Goal: Answer question/provide support: Share knowledge or assist other users

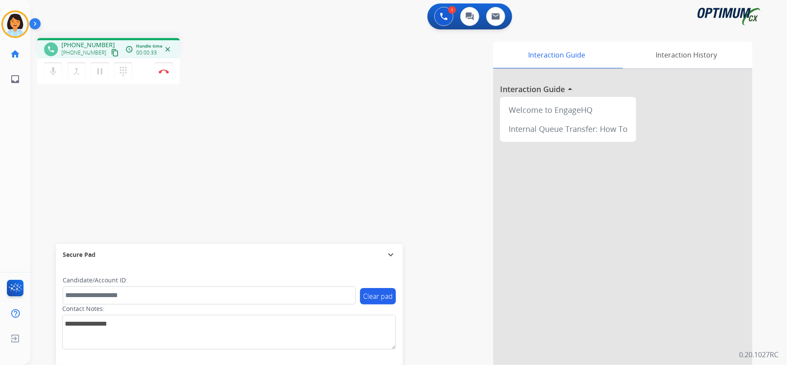
click at [111, 52] on mat-icon "content_copy" at bounding box center [115, 53] width 8 height 8
click at [166, 70] on img at bounding box center [164, 71] width 10 height 4
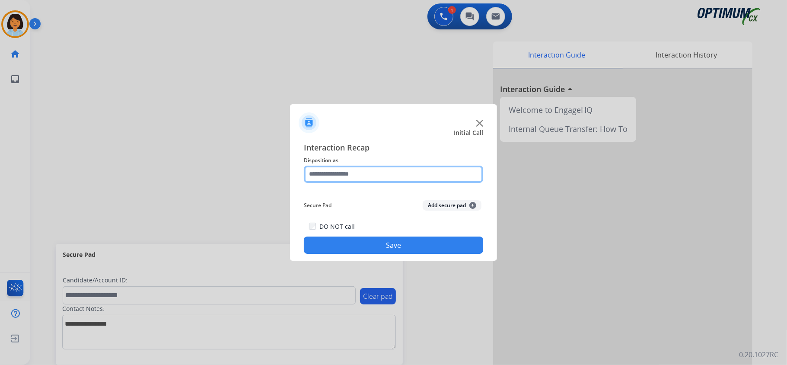
click at [341, 172] on input "text" at bounding box center [393, 174] width 179 height 17
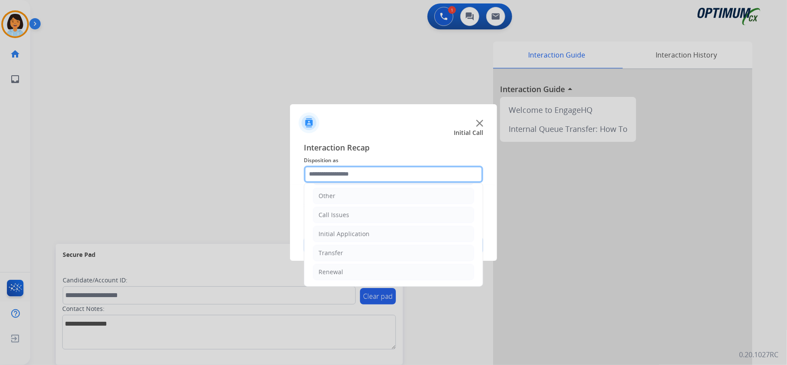
scroll to position [61, 0]
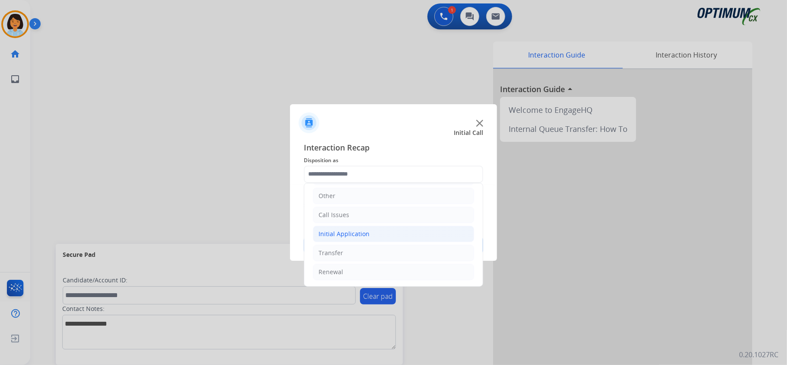
click at [370, 226] on li "Initial Application" at bounding box center [393, 234] width 161 height 16
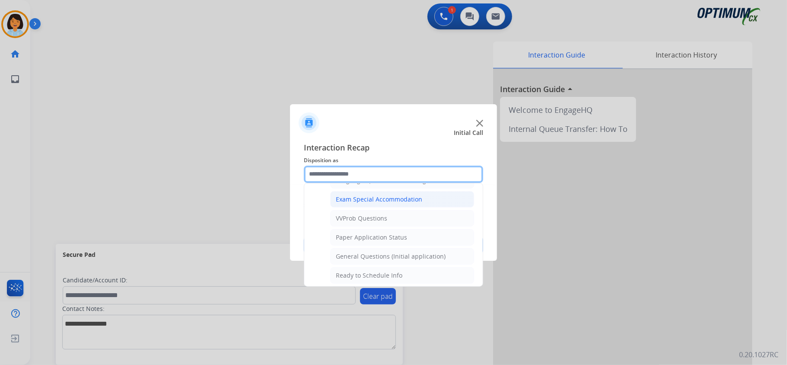
scroll to position [464, 0]
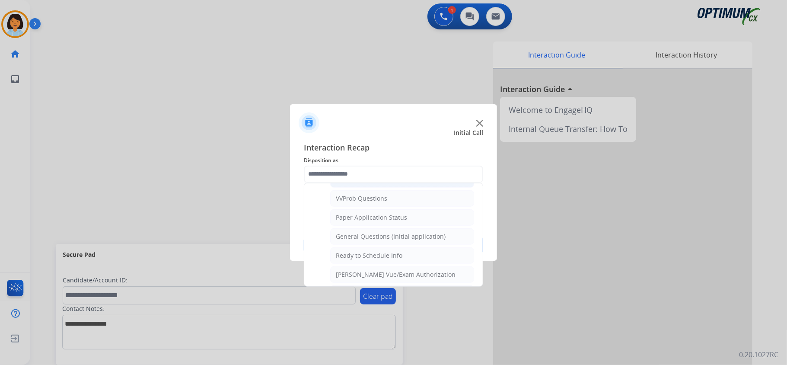
click at [384, 241] on div "General Questions (Initial application)" at bounding box center [391, 236] width 110 height 9
type input "**********"
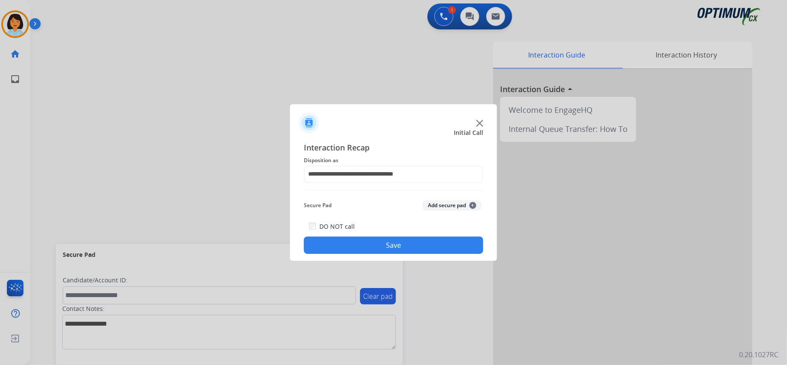
drag, startPoint x: 374, startPoint y: 244, endPoint x: 391, endPoint y: 250, distance: 18.3
click at [374, 244] on button "Save" at bounding box center [393, 244] width 179 height 17
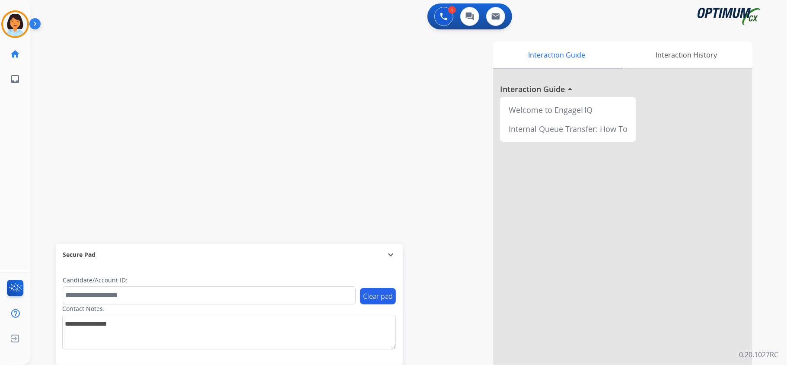
click at [188, 98] on div "swap_horiz Break voice bridge close_fullscreen Connect 3-Way Call merge_type Se…" at bounding box center [398, 211] width 736 height 361
click at [1, 20] on div "[PERSON_NAME] Available Edit Avatar Agent: [PERSON_NAME] Profile: OCX Training" at bounding box center [15, 24] width 30 height 28
drag, startPoint x: 2, startPoint y: 28, endPoint x: 10, endPoint y: 30, distance: 8.2
click at [1, 28] on div at bounding box center [15, 24] width 28 height 28
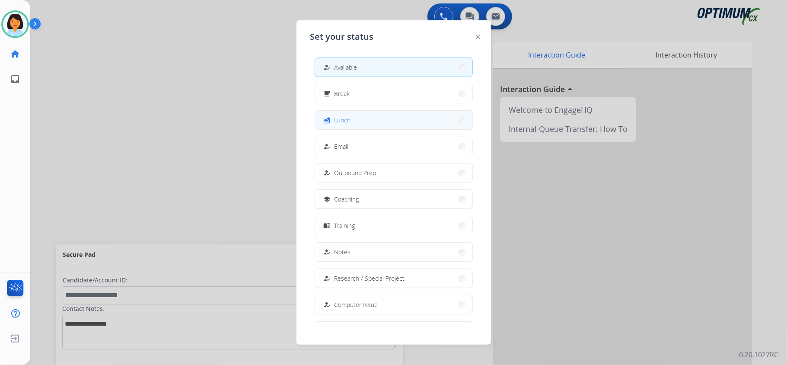
click at [360, 120] on button "fastfood Lunch" at bounding box center [393, 120] width 157 height 19
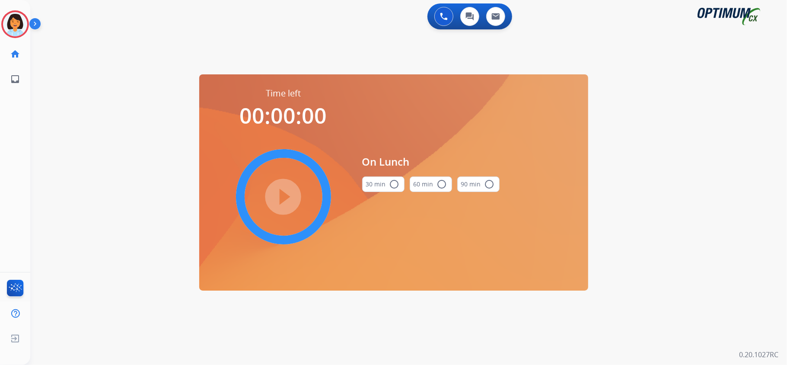
click at [393, 185] on mat-icon "radio_button_unchecked" at bounding box center [395, 184] width 10 height 10
click at [280, 192] on mat-icon "play_circle_filled" at bounding box center [283, 197] width 10 height 10
click at [19, 31] on icon at bounding box center [15, 24] width 28 height 28
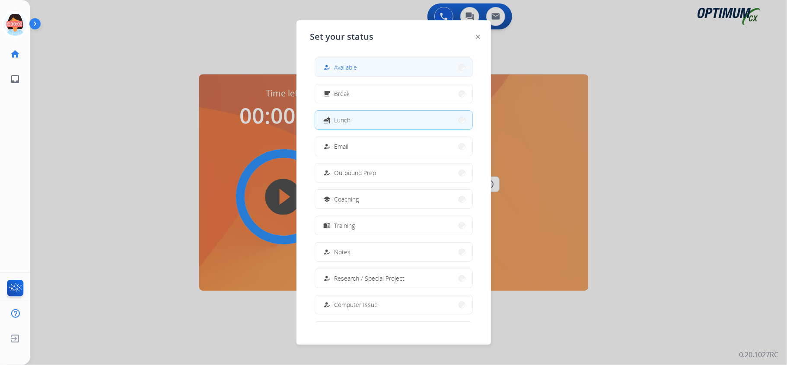
click at [382, 73] on button "how_to_reg Available" at bounding box center [393, 67] width 157 height 19
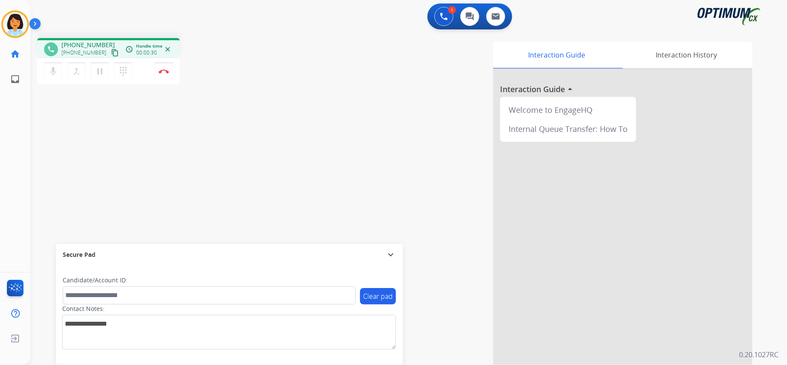
click at [111, 51] on mat-icon "content_copy" at bounding box center [115, 53] width 8 height 8
click at [164, 73] on button "Disconnect" at bounding box center [164, 71] width 18 height 18
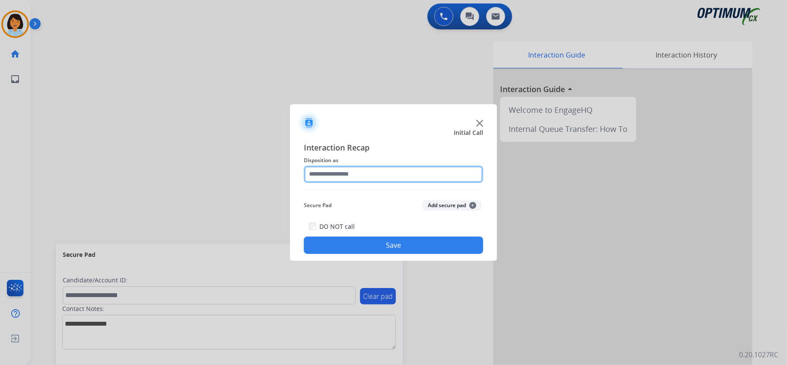
click at [368, 167] on input "text" at bounding box center [393, 174] width 179 height 17
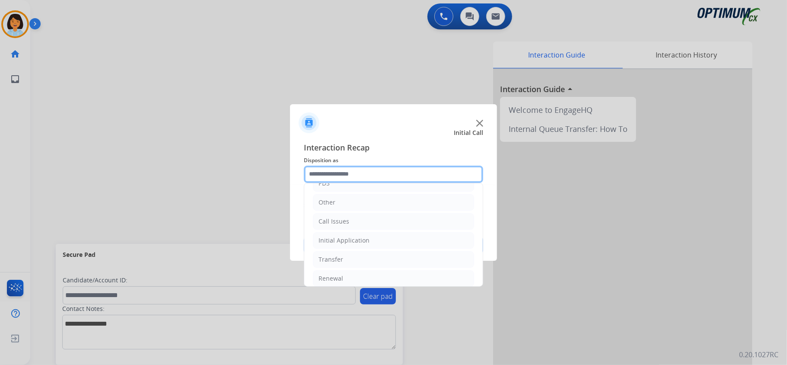
scroll to position [57, 0]
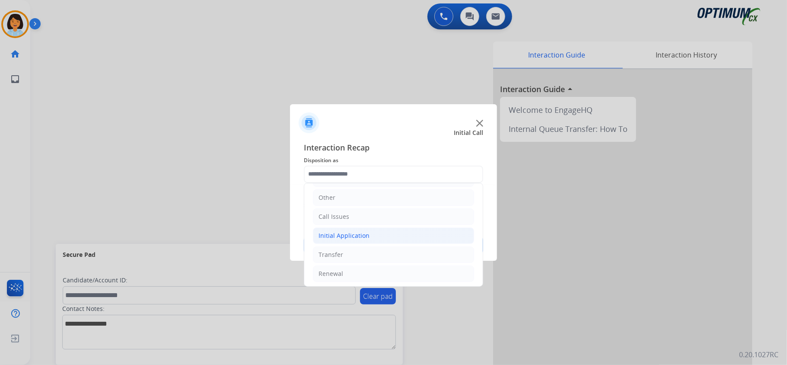
click at [364, 234] on div "Initial Application" at bounding box center [344, 235] width 51 height 9
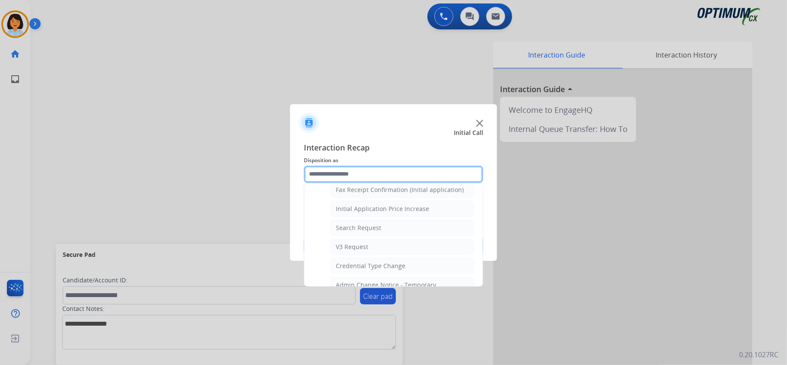
scroll to position [290, 0]
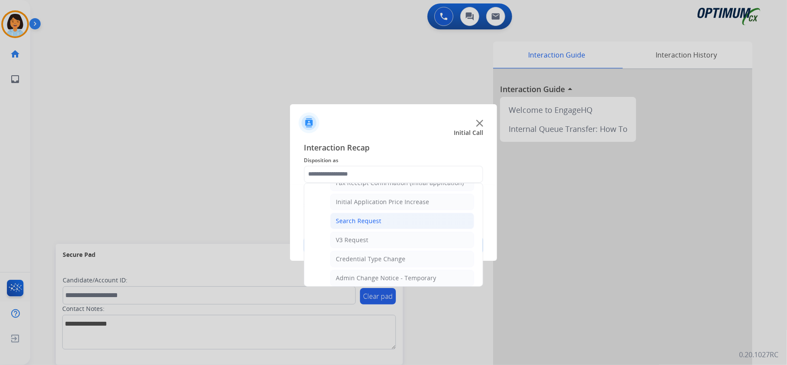
click at [351, 221] on div "Search Request" at bounding box center [358, 221] width 45 height 9
type input "**********"
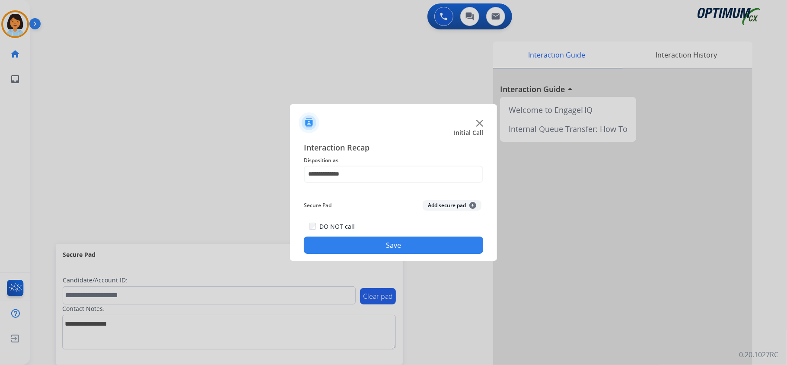
click at [357, 245] on button "Save" at bounding box center [393, 244] width 179 height 17
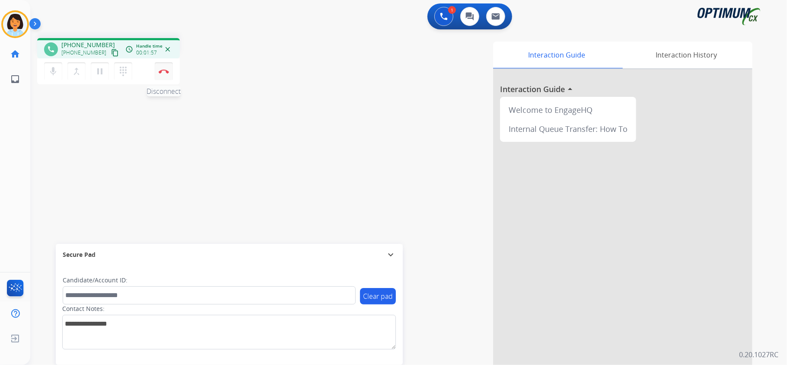
click at [165, 70] on img at bounding box center [164, 71] width 10 height 4
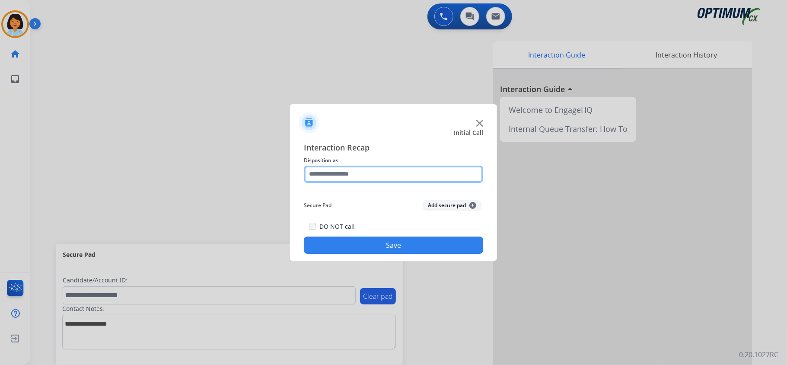
click at [466, 168] on input "text" at bounding box center [393, 174] width 179 height 17
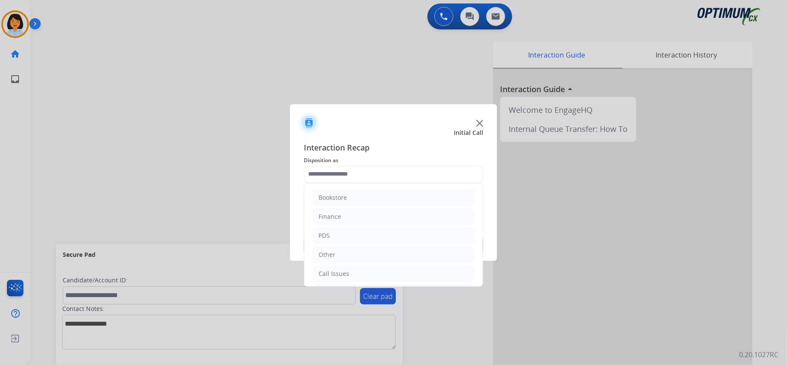
drag, startPoint x: 483, startPoint y: 212, endPoint x: 476, endPoint y: 251, distance: 39.4
click at [476, 251] on div "Bookstore Finance PDS Other Call Issues Initial Application Transfer Renewal" at bounding box center [393, 235] width 179 height 104
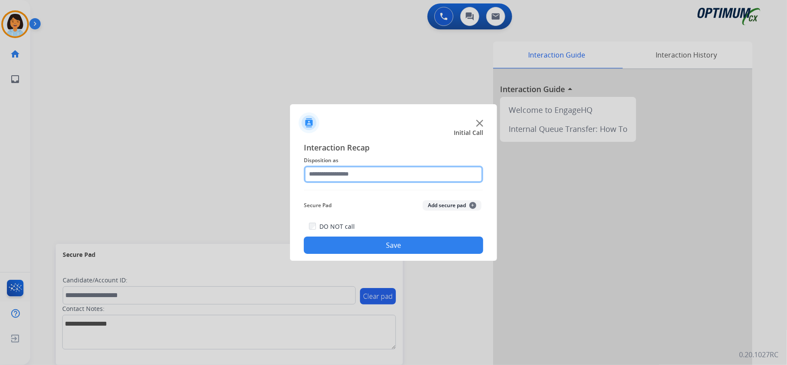
click at [473, 177] on input "text" at bounding box center [393, 174] width 179 height 17
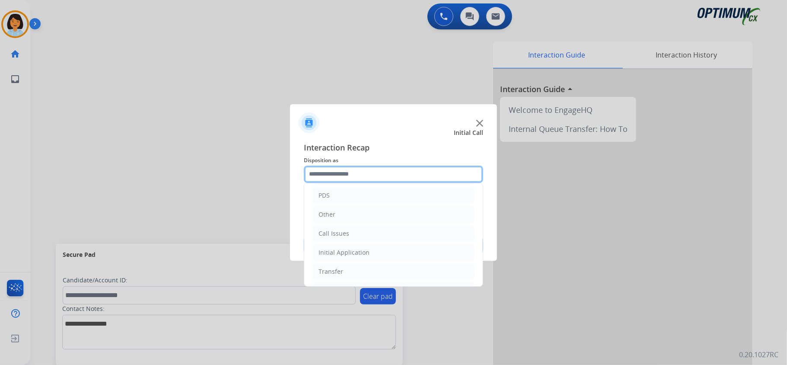
scroll to position [61, 0]
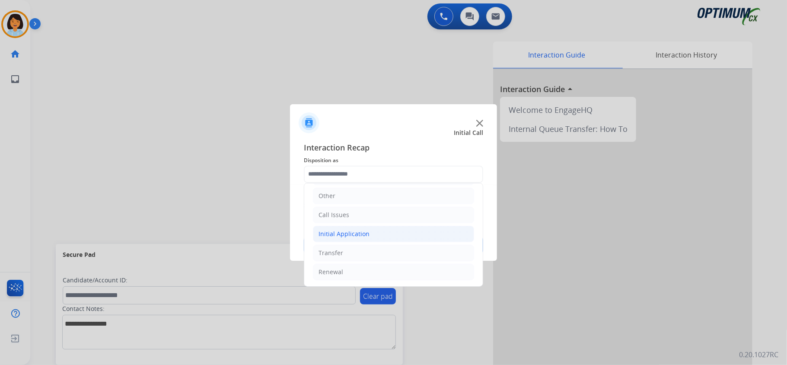
click at [398, 227] on li "Initial Application" at bounding box center [393, 234] width 161 height 16
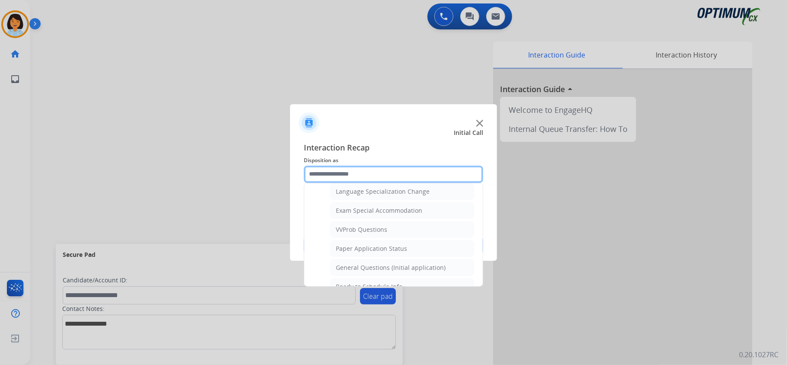
scroll to position [452, 0]
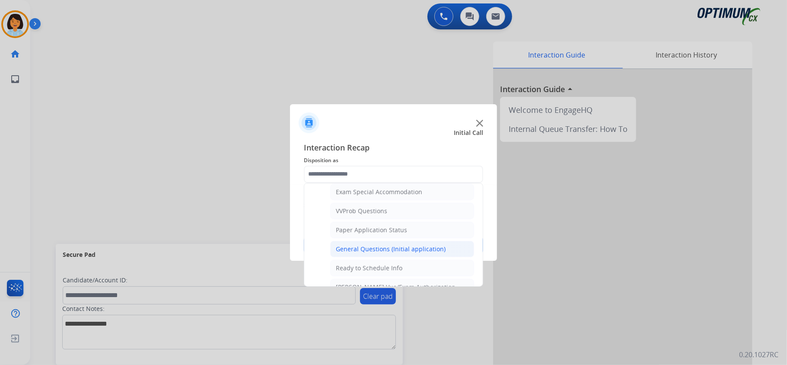
click at [428, 253] on div "General Questions (Initial application)" at bounding box center [391, 249] width 110 height 9
type input "**********"
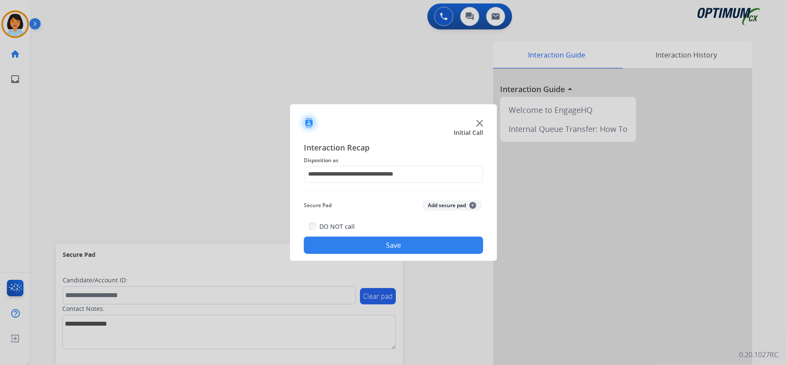
click at [397, 248] on button "Save" at bounding box center [393, 244] width 179 height 17
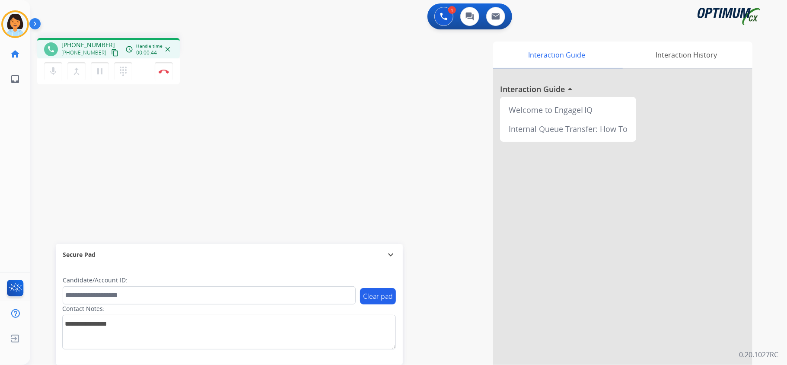
click at [111, 52] on mat-icon "content_copy" at bounding box center [115, 53] width 8 height 8
click at [163, 73] on img at bounding box center [164, 71] width 10 height 4
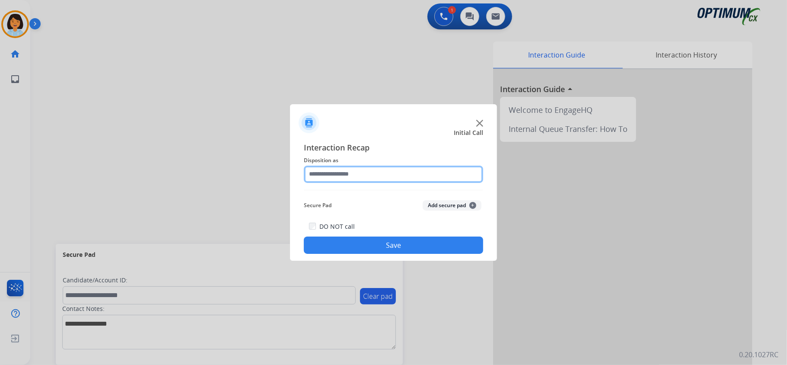
click at [441, 175] on input "text" at bounding box center [393, 174] width 179 height 17
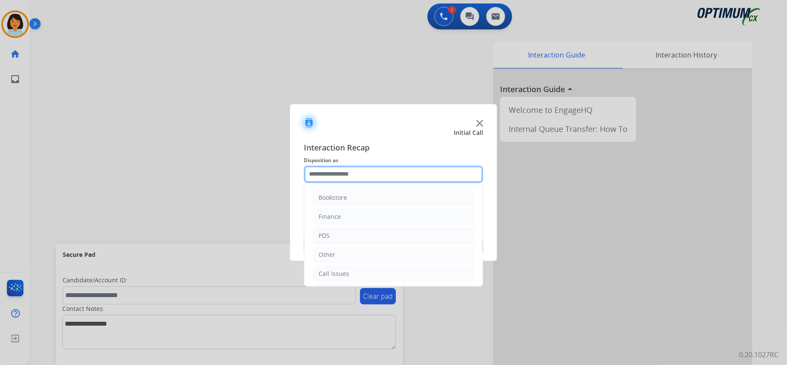
scroll to position [61, 0]
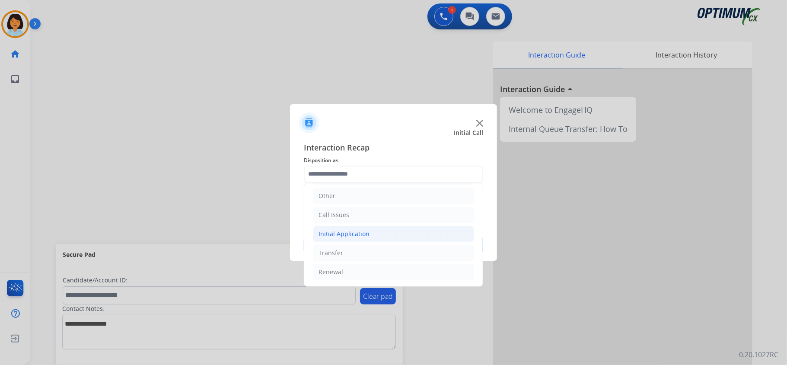
click at [377, 236] on li "Initial Application" at bounding box center [393, 234] width 161 height 16
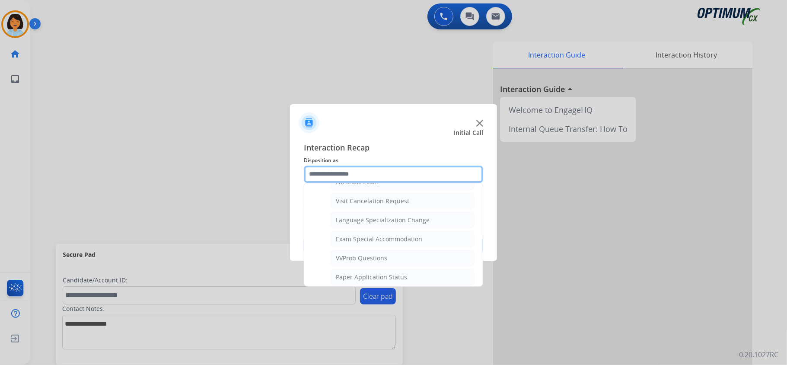
scroll to position [380, 0]
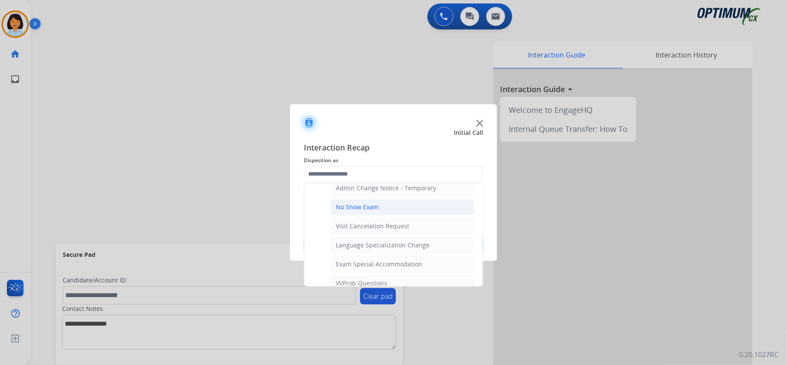
click at [381, 212] on li "No Show Exam" at bounding box center [402, 207] width 144 height 16
type input "**********"
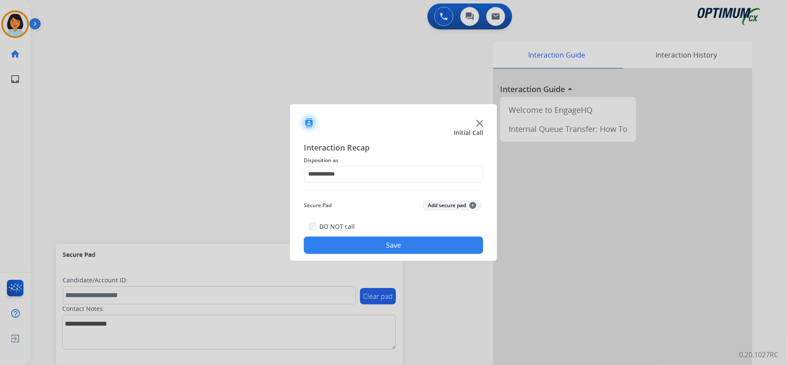
click at [388, 240] on button "Save" at bounding box center [393, 244] width 179 height 17
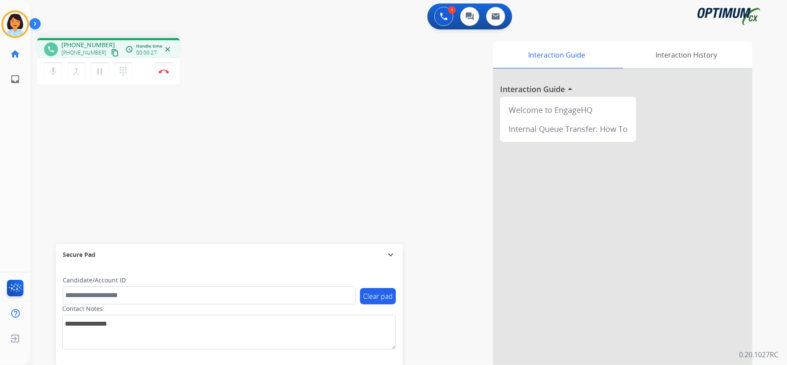
click at [111, 54] on mat-icon "content_copy" at bounding box center [115, 53] width 8 height 8
click at [111, 52] on mat-icon "content_copy" at bounding box center [115, 53] width 8 height 8
click at [169, 69] on button "Disconnect" at bounding box center [164, 71] width 18 height 18
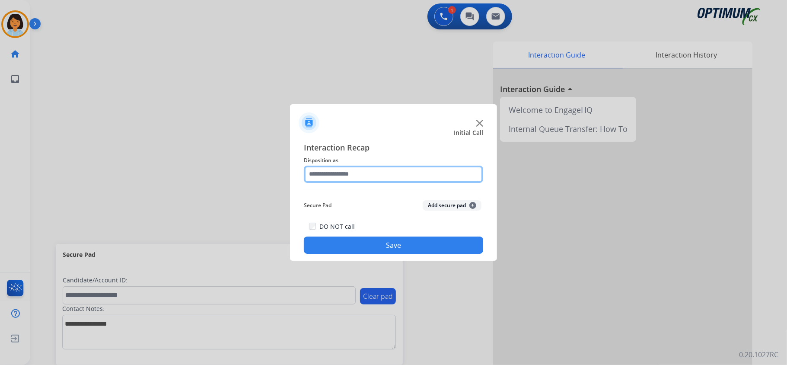
click at [357, 169] on input "text" at bounding box center [393, 174] width 179 height 17
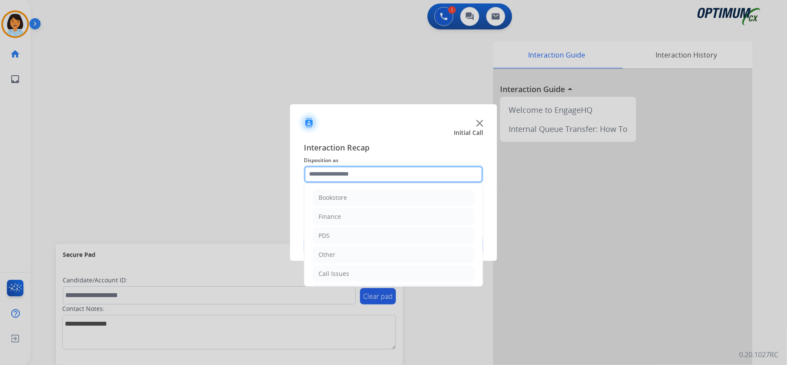
scroll to position [61, 0]
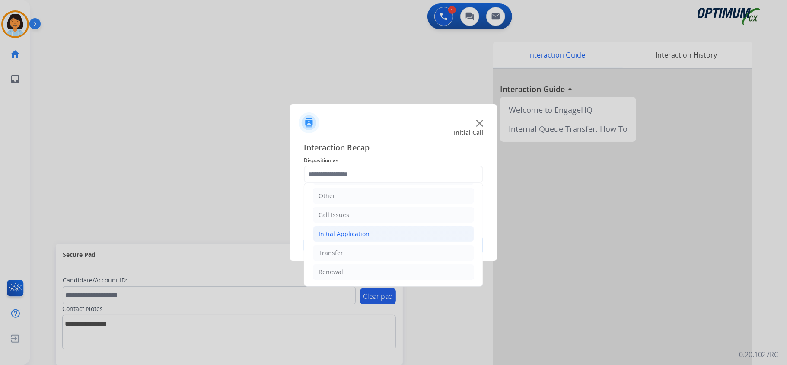
click at [407, 232] on li "Initial Application" at bounding box center [393, 234] width 161 height 16
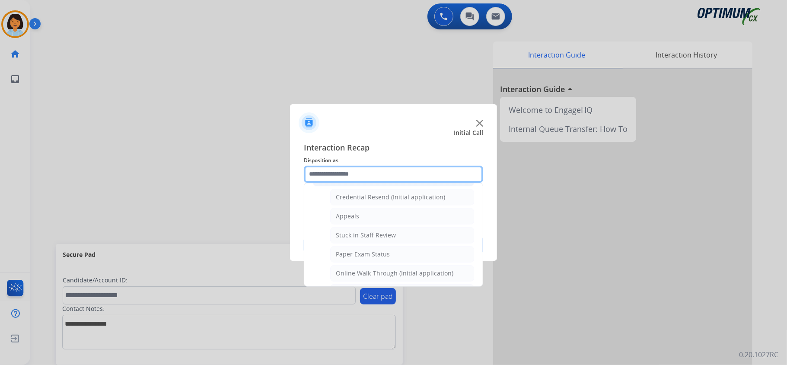
scroll to position [111, 0]
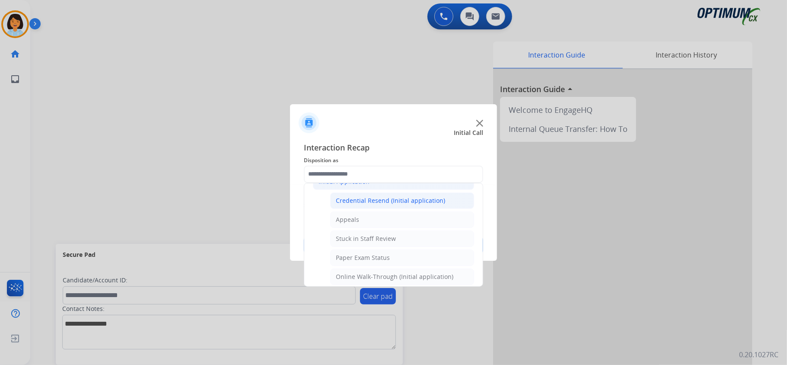
click at [434, 204] on div "Credential Resend (Initial application)" at bounding box center [390, 200] width 109 height 9
type input "**********"
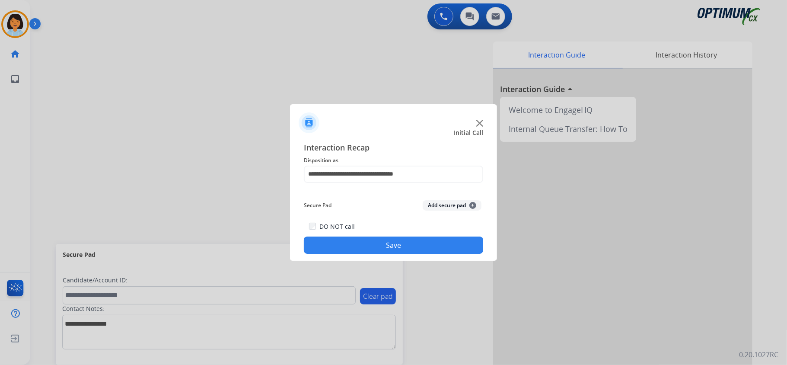
click at [409, 244] on button "Save" at bounding box center [393, 244] width 179 height 17
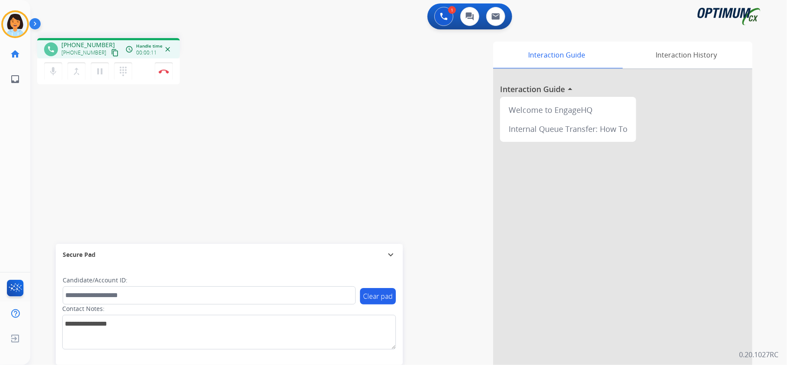
click at [409, 244] on div "Interaction Guide Interaction History Interaction Guide arrow_drop_up Welcome t…" at bounding box center [516, 217] width 471 height 350
click at [101, 46] on div "[PHONE_NUMBER] [PHONE_NUMBER] content_copy" at bounding box center [90, 49] width 59 height 17
click at [111, 49] on mat-icon "content_copy" at bounding box center [115, 53] width 8 height 8
click at [163, 69] on img at bounding box center [164, 71] width 10 height 4
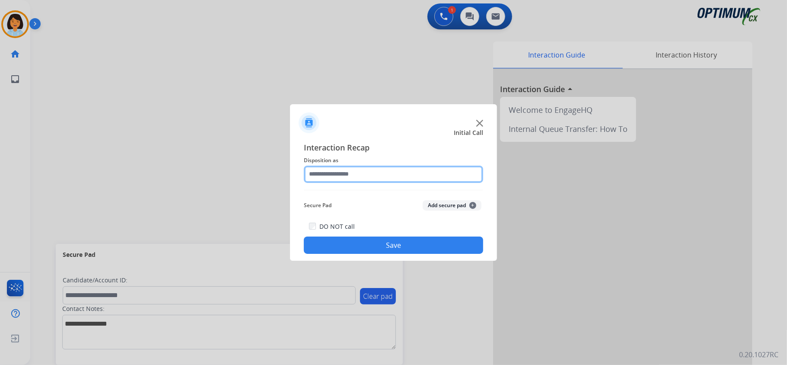
click at [373, 175] on input "text" at bounding box center [393, 174] width 179 height 17
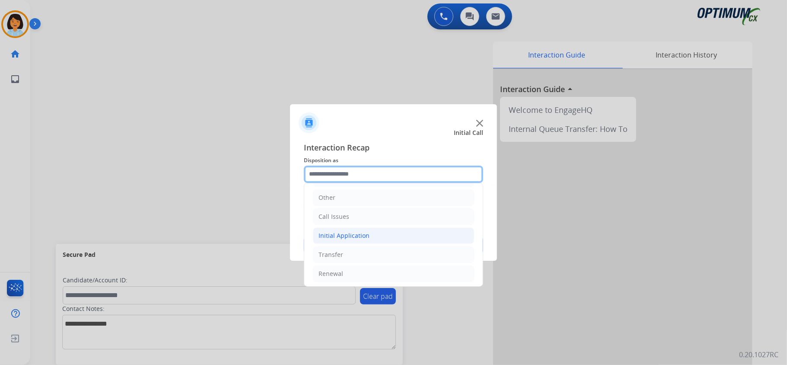
scroll to position [57, 0]
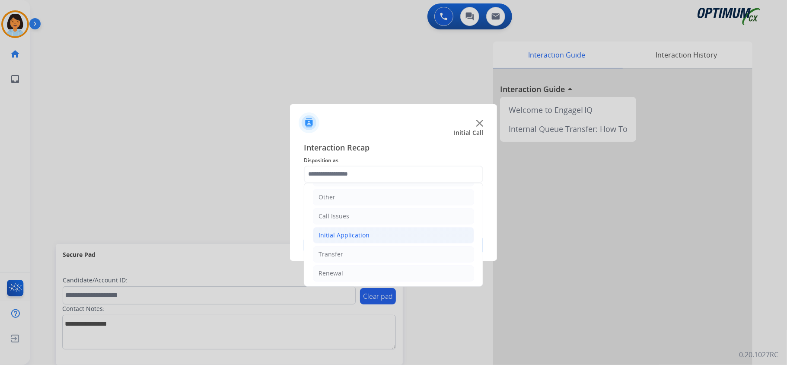
click at [357, 233] on div "Initial Application" at bounding box center [344, 235] width 51 height 9
click at [361, 251] on li "Credential Resend (Initial application)" at bounding box center [402, 254] width 144 height 16
type input "**********"
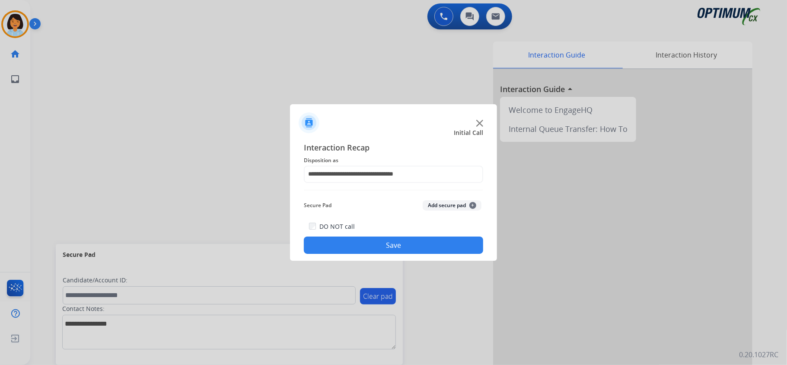
click at [379, 245] on button "Save" at bounding box center [393, 244] width 179 height 17
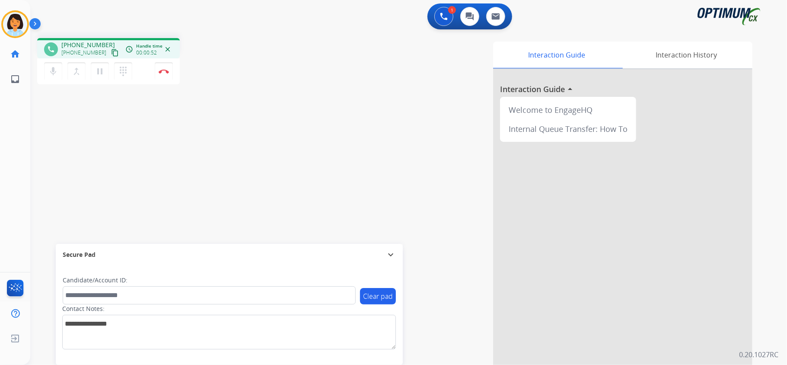
click at [111, 53] on mat-icon "content_copy" at bounding box center [115, 53] width 8 height 8
click at [111, 52] on mat-icon "content_copy" at bounding box center [115, 53] width 8 height 8
click at [165, 69] on img at bounding box center [164, 71] width 10 height 4
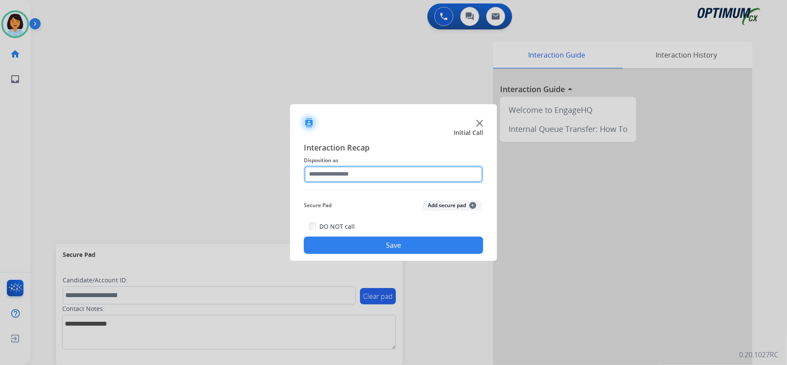
click at [431, 173] on input "text" at bounding box center [393, 174] width 179 height 17
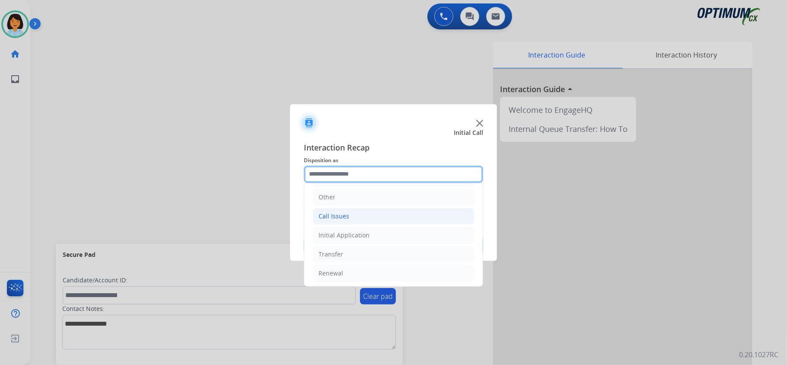
scroll to position [0, 0]
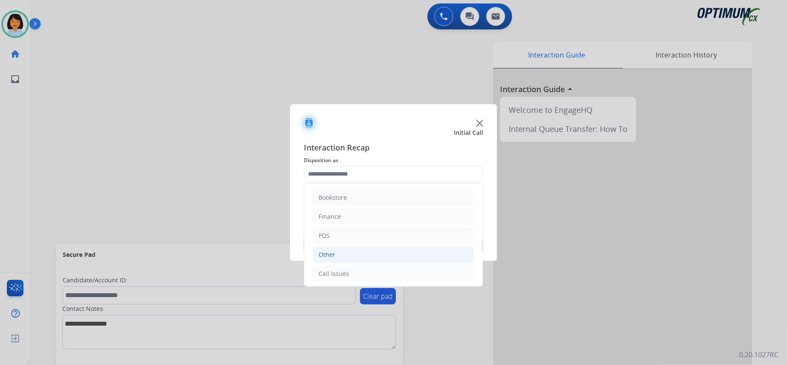
click at [346, 258] on li "Other" at bounding box center [393, 254] width 161 height 16
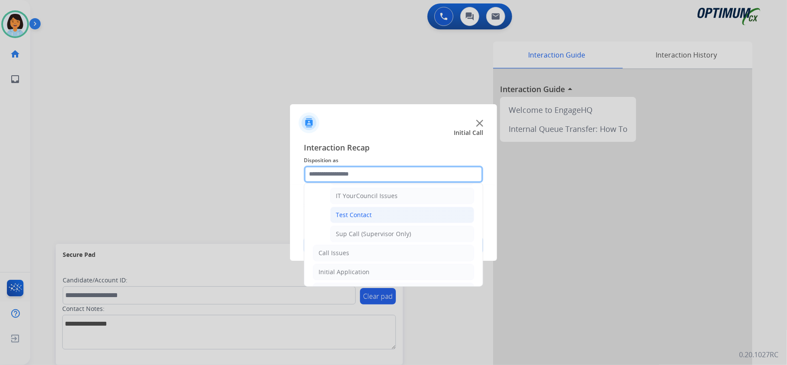
scroll to position [115, 0]
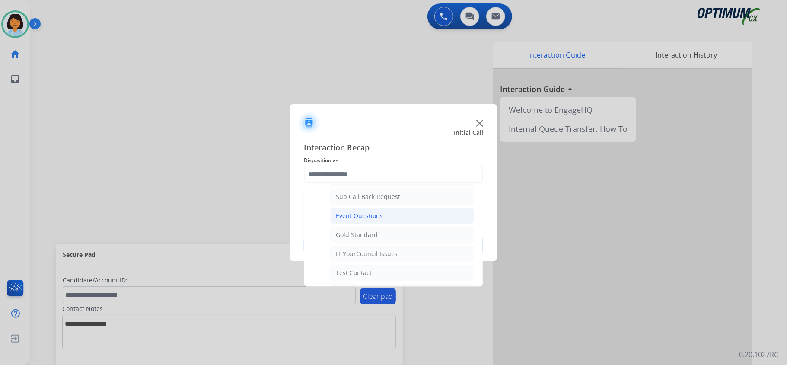
click at [386, 218] on li "Event Questions" at bounding box center [402, 216] width 144 height 16
type input "**********"
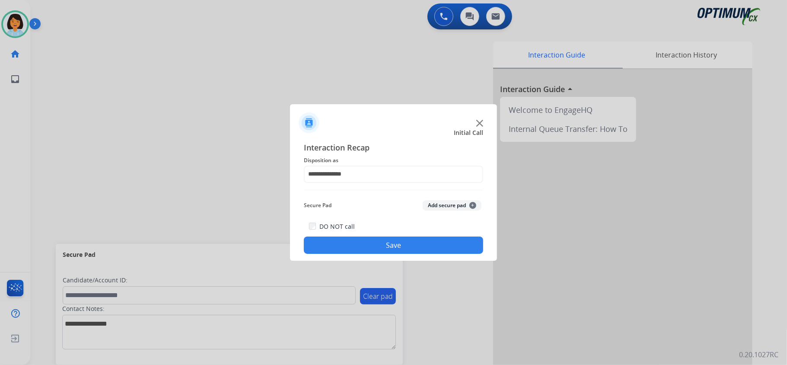
click at [377, 244] on button "Save" at bounding box center [393, 244] width 179 height 17
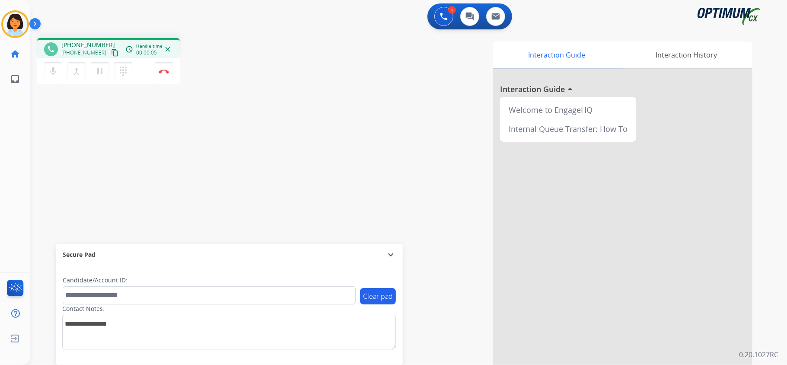
click at [364, 139] on div "Interaction Guide Interaction History Interaction Guide arrow_drop_up Welcome t…" at bounding box center [516, 217] width 471 height 350
click at [167, 151] on div "phone [PHONE_NUMBER] [PHONE_NUMBER] content_copy access_time Call metrics Queue…" at bounding box center [398, 211] width 736 height 361
click at [165, 68] on button "Disconnect" at bounding box center [164, 71] width 18 height 18
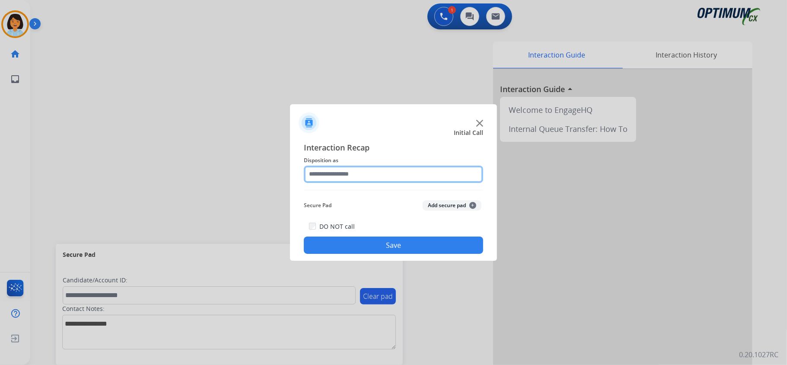
click at [341, 175] on input "text" at bounding box center [393, 174] width 179 height 17
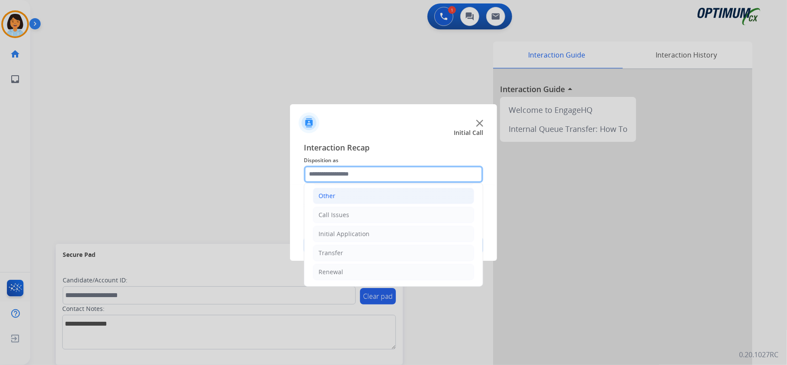
scroll to position [61, 0]
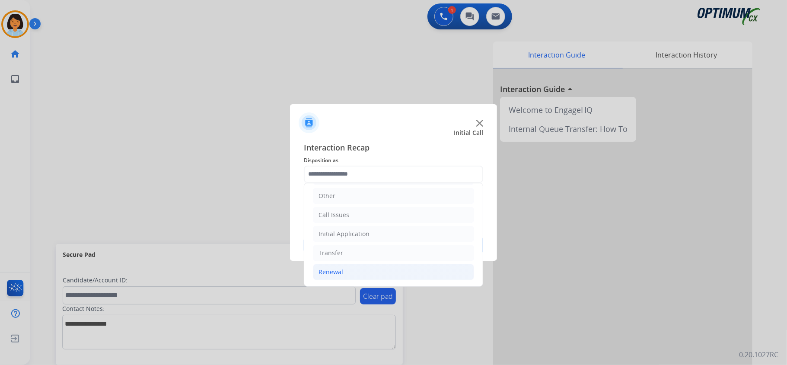
click at [338, 272] on div "Renewal" at bounding box center [331, 272] width 25 height 9
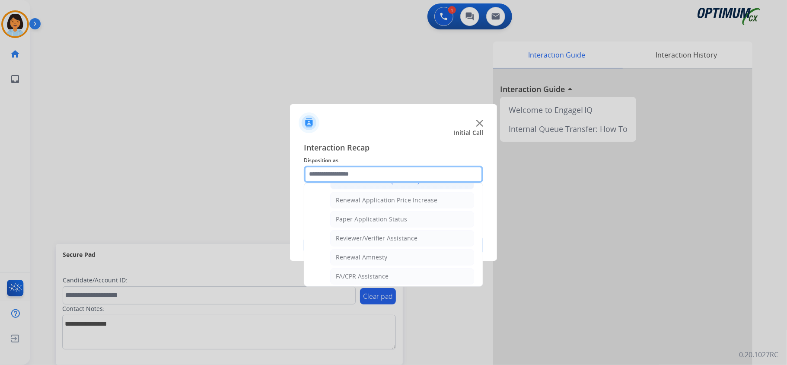
scroll to position [340, 0]
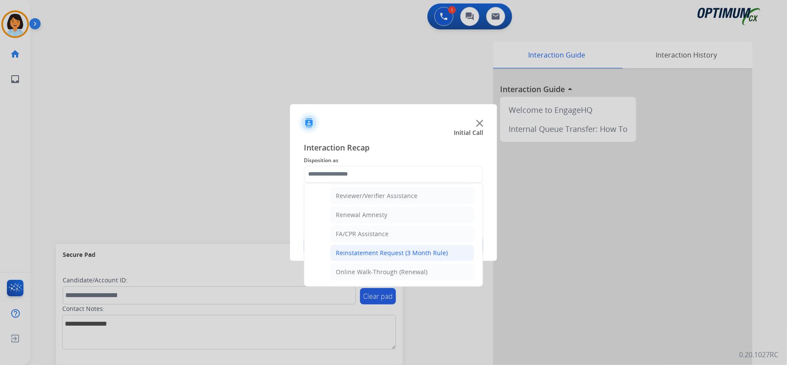
click at [378, 245] on li "Reinstatement Request (3 Month Rule)" at bounding box center [402, 253] width 144 height 16
type input "**********"
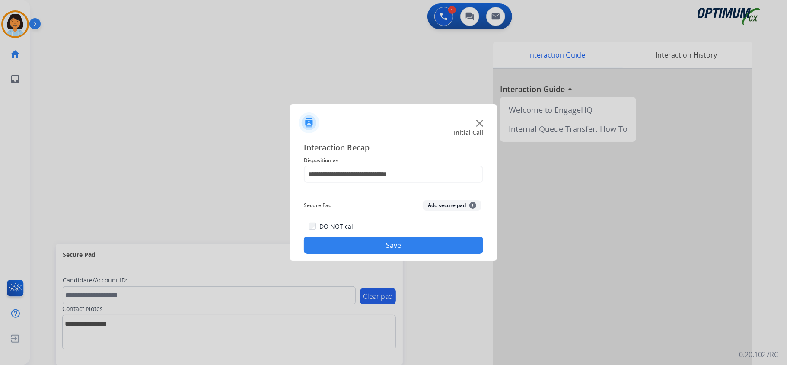
click at [376, 240] on button "Save" at bounding box center [393, 244] width 179 height 17
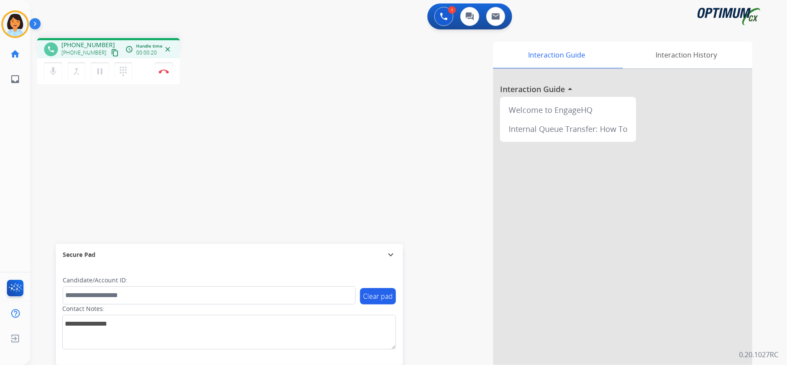
click at [111, 51] on mat-icon "content_copy" at bounding box center [115, 53] width 8 height 8
click at [167, 70] on img at bounding box center [164, 71] width 10 height 4
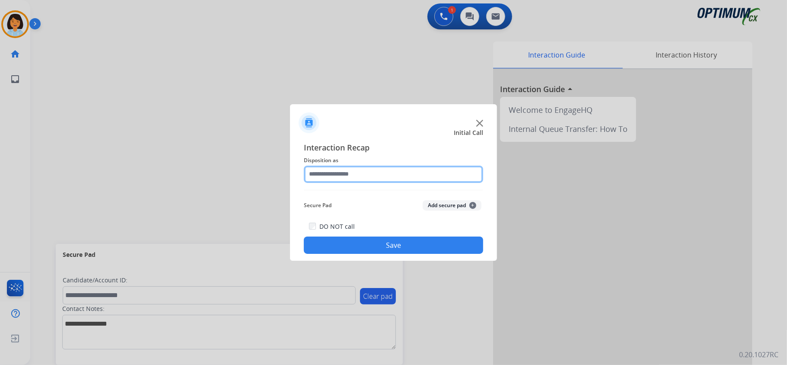
click at [373, 172] on input "text" at bounding box center [393, 174] width 179 height 17
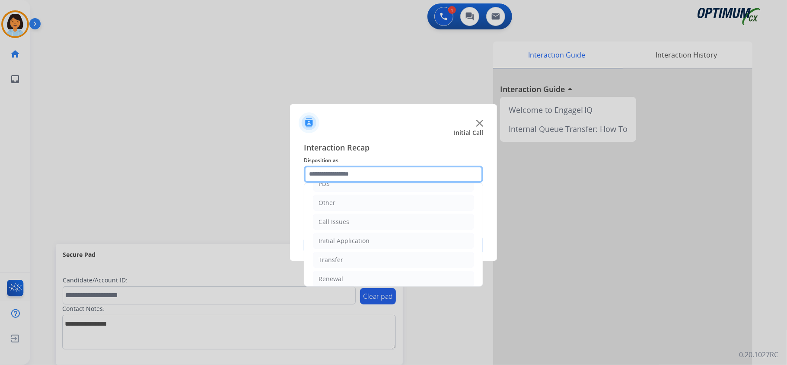
scroll to position [61, 0]
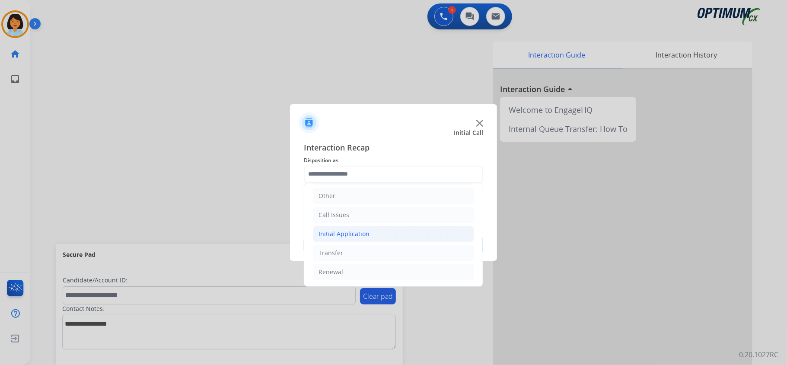
click at [359, 230] on div "Initial Application" at bounding box center [344, 234] width 51 height 9
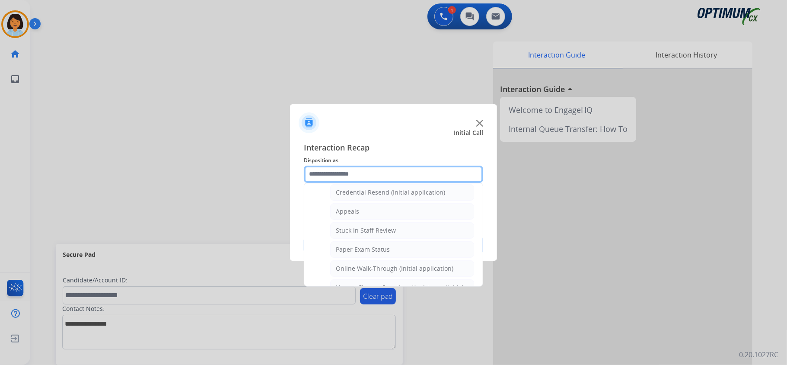
scroll to position [118, 0]
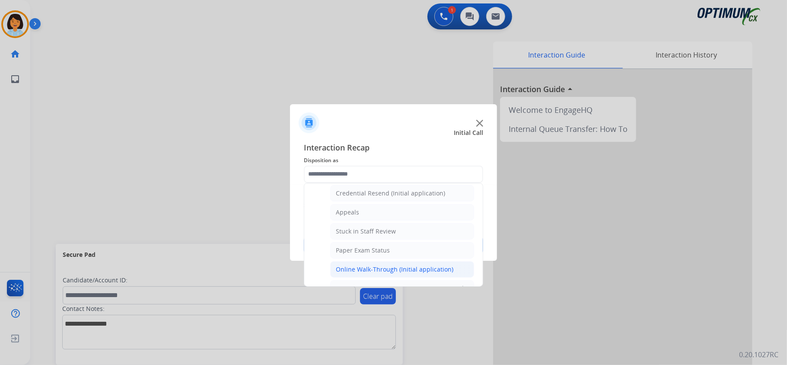
click at [371, 268] on div "Online Walk-Through (Initial application)" at bounding box center [395, 269] width 118 height 9
type input "**********"
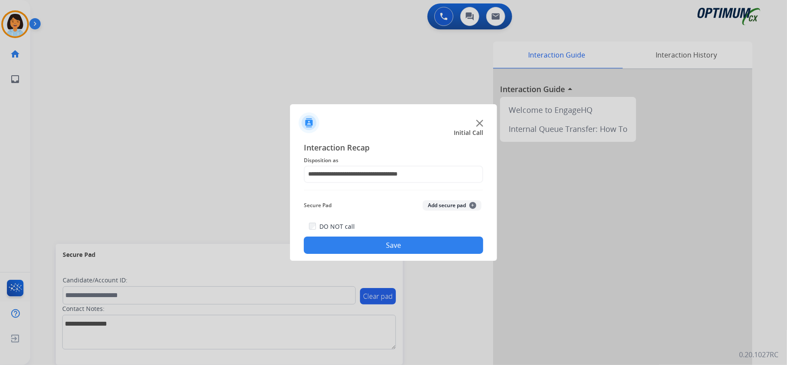
click at [373, 241] on button "Save" at bounding box center [393, 244] width 179 height 17
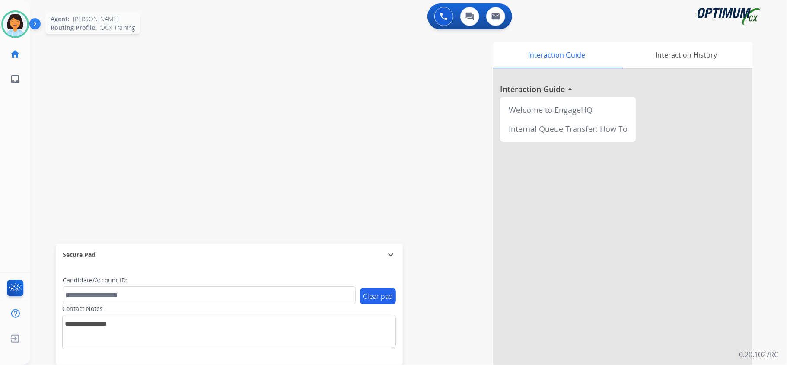
click at [23, 28] on img at bounding box center [15, 24] width 24 height 24
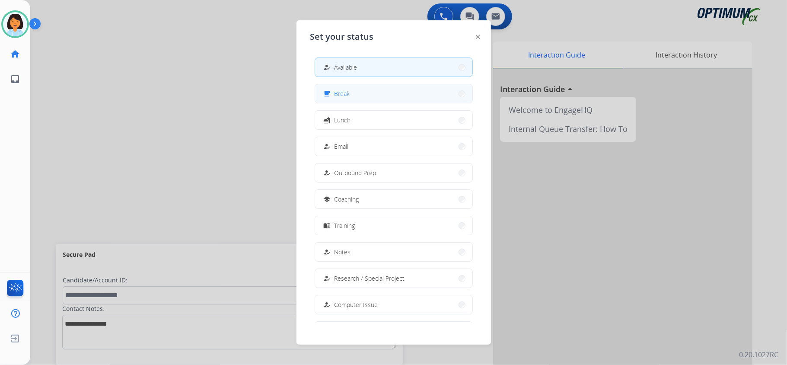
click at [424, 93] on button "free_breakfast Break" at bounding box center [393, 93] width 157 height 19
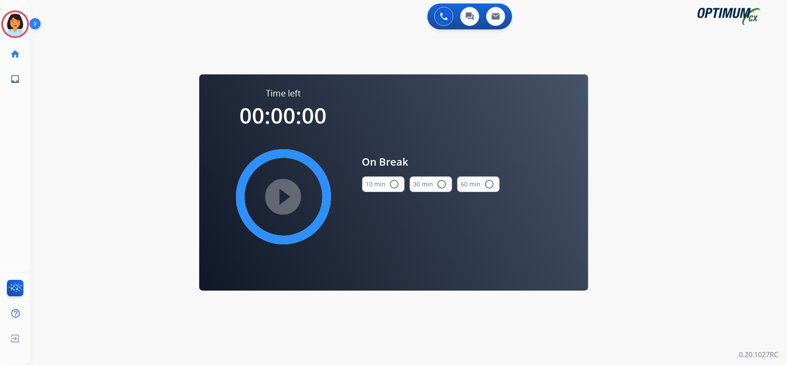
click at [377, 187] on button "10 min radio_button_unchecked" at bounding box center [383, 184] width 42 height 16
click at [283, 192] on mat-icon "play_circle_filled" at bounding box center [283, 197] width 10 height 10
click at [15, 20] on icon at bounding box center [15, 24] width 28 height 28
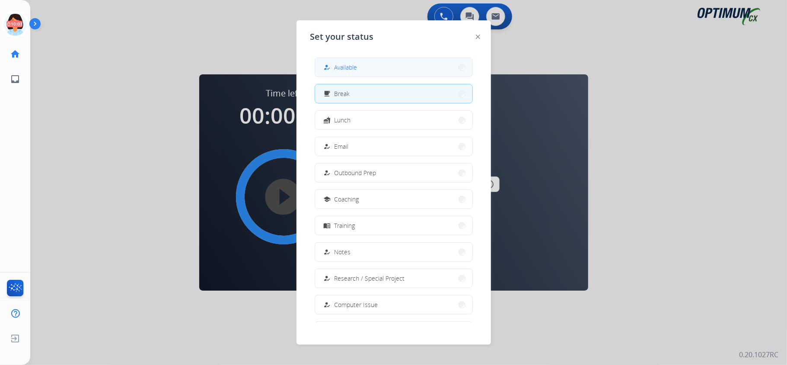
click at [346, 63] on span "Available" at bounding box center [346, 67] width 23 height 9
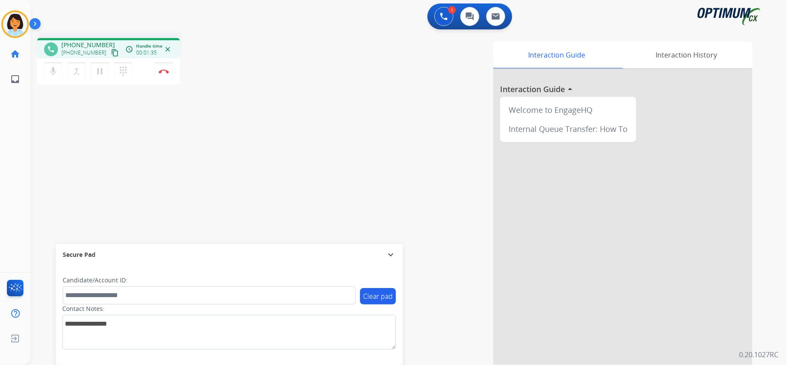
click at [111, 53] on mat-icon "content_copy" at bounding box center [115, 53] width 8 height 8
click at [165, 72] on img at bounding box center [164, 71] width 10 height 4
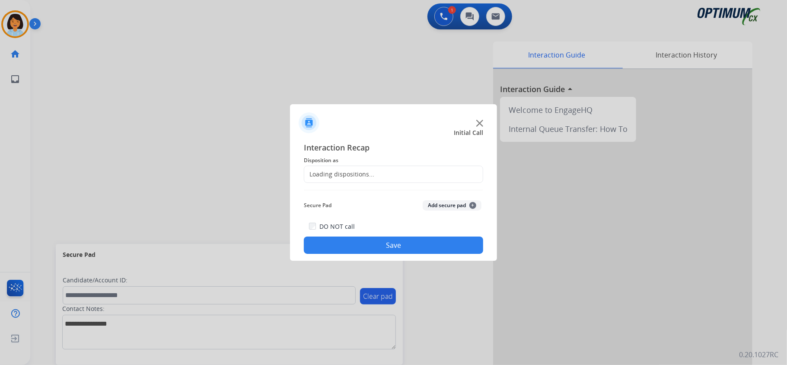
click at [374, 169] on div "Loading dispositions..." at bounding box center [393, 174] width 179 height 17
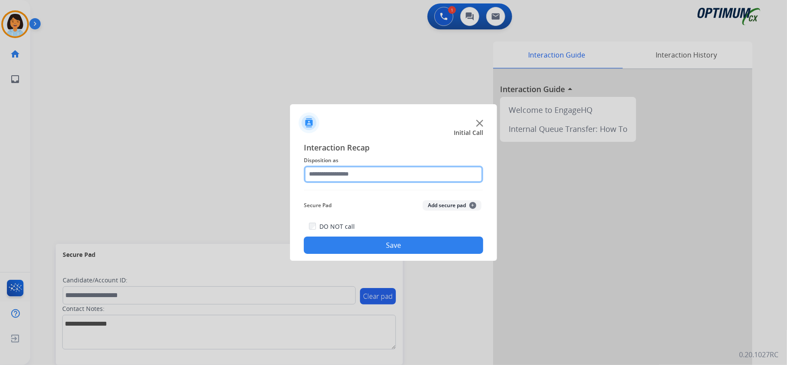
click at [384, 172] on input "text" at bounding box center [393, 174] width 179 height 17
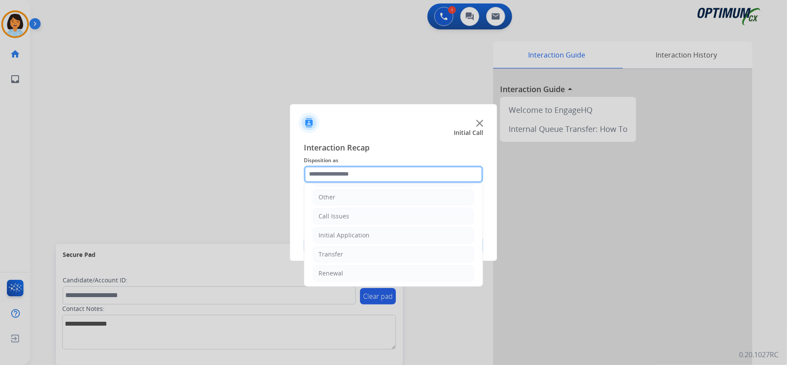
scroll to position [61, 0]
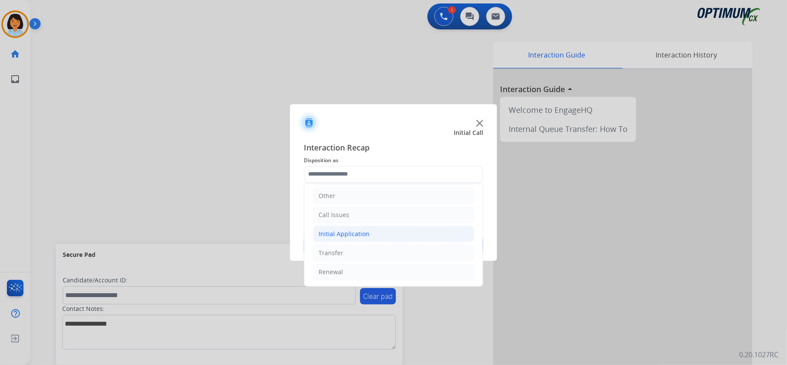
click at [417, 226] on li "Initial Application" at bounding box center [393, 234] width 161 height 16
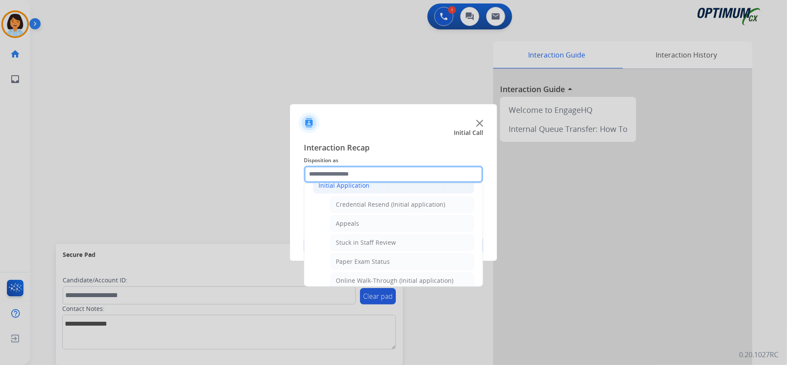
scroll to position [100, 0]
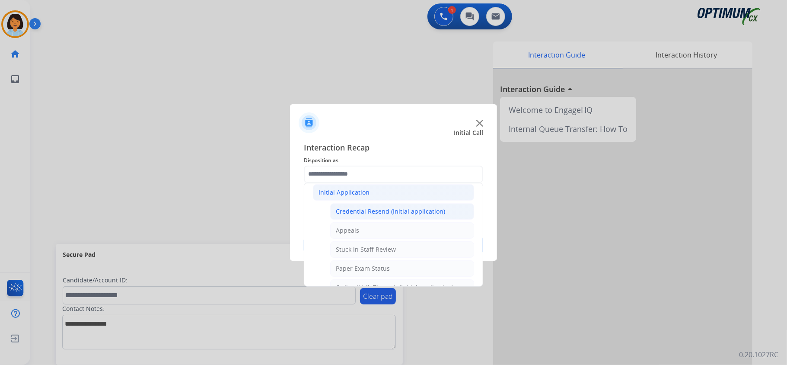
click at [384, 210] on div "Credential Resend (Initial application)" at bounding box center [390, 211] width 109 height 9
type input "**********"
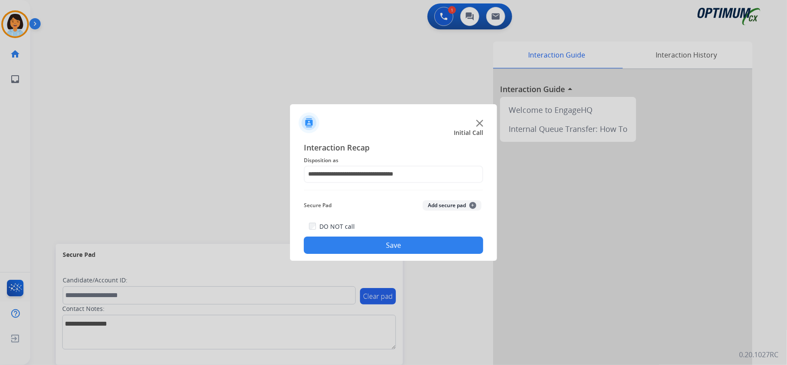
click at [355, 248] on button "Save" at bounding box center [393, 244] width 179 height 17
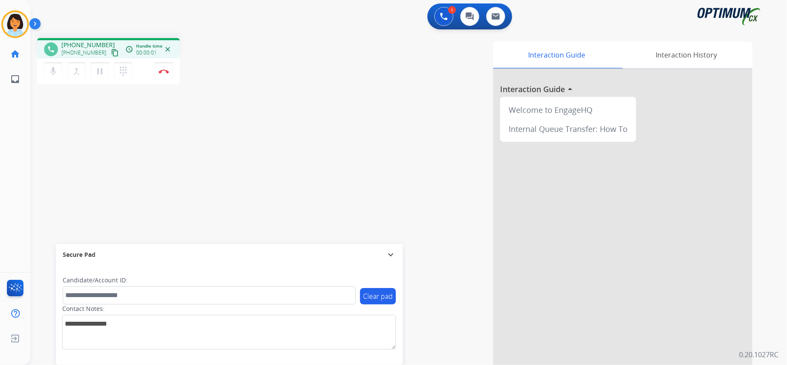
click at [111, 53] on mat-icon "content_copy" at bounding box center [115, 53] width 8 height 8
click at [111, 56] on mat-icon "content_copy" at bounding box center [115, 53] width 8 height 8
click at [111, 54] on mat-icon "content_copy" at bounding box center [115, 53] width 8 height 8
click at [162, 70] on img at bounding box center [164, 71] width 10 height 4
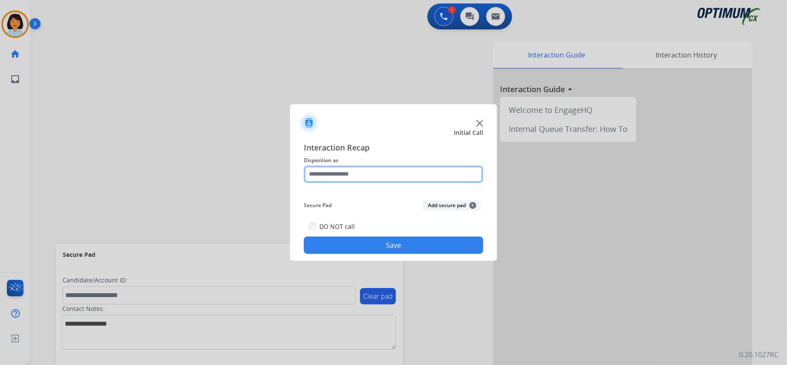
click at [369, 166] on input "text" at bounding box center [393, 174] width 179 height 17
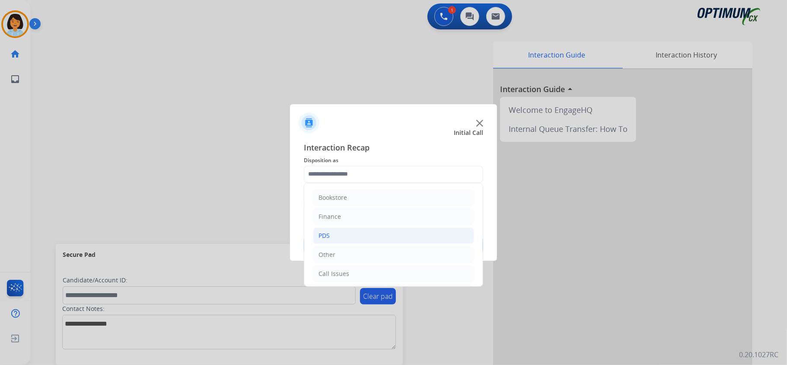
click at [348, 235] on li "PDS" at bounding box center [393, 235] width 161 height 16
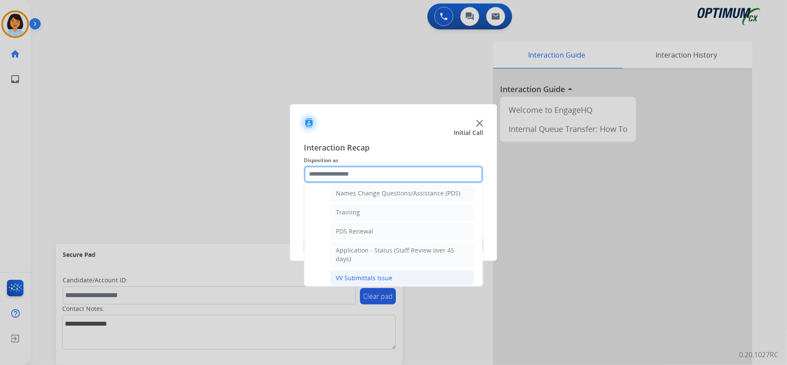
scroll to position [115, 0]
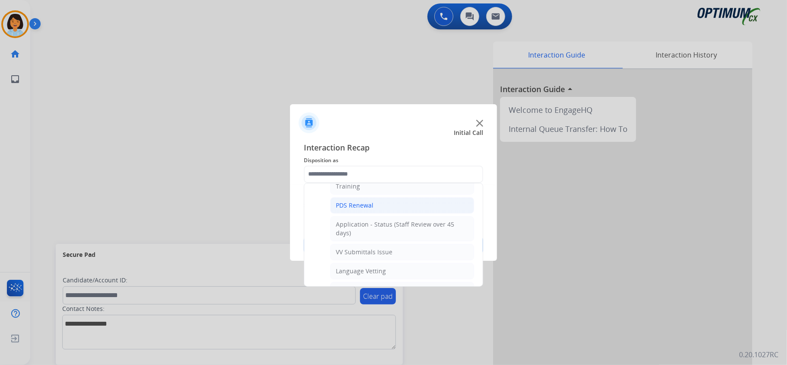
click at [376, 206] on li "PDS Renewal" at bounding box center [402, 205] width 144 height 16
type input "**********"
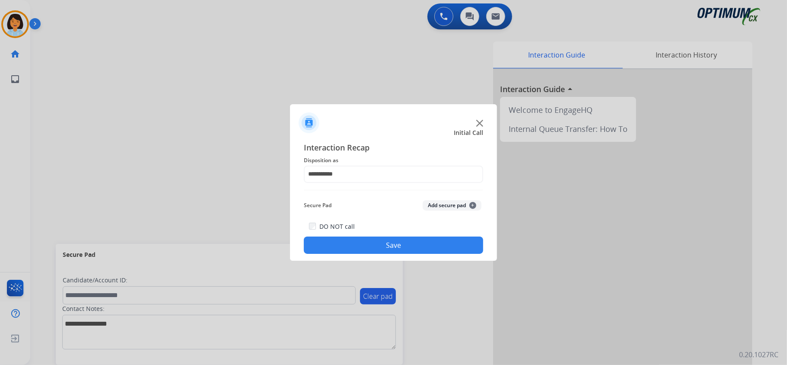
click at [372, 239] on button "Save" at bounding box center [393, 244] width 179 height 17
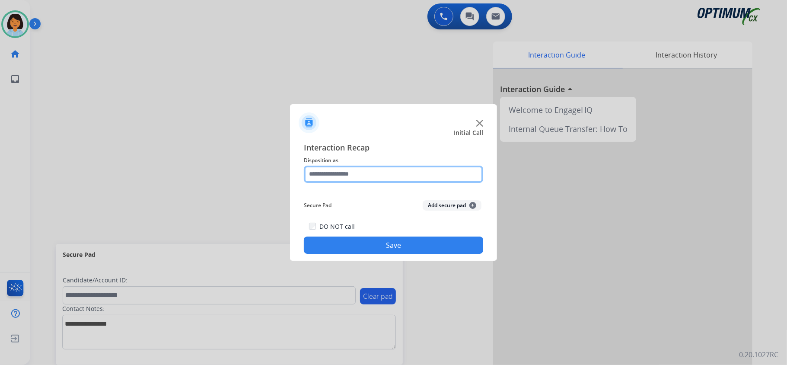
click at [415, 177] on input "text" at bounding box center [393, 174] width 179 height 17
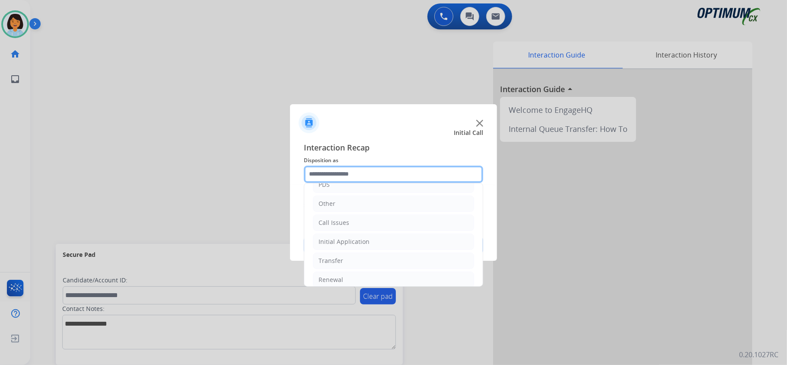
scroll to position [56, 0]
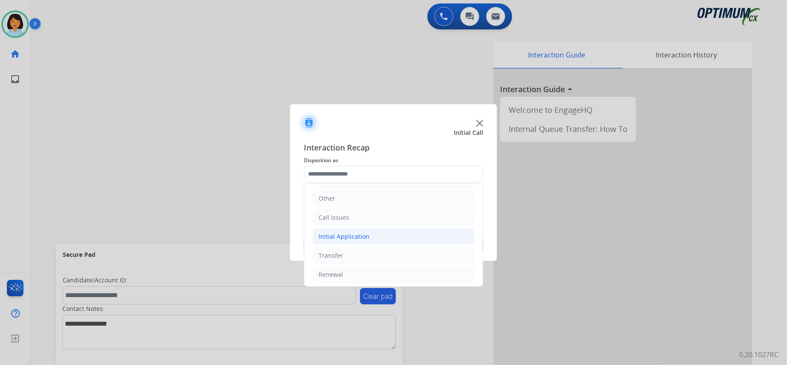
click at [398, 236] on li "Initial Application" at bounding box center [393, 236] width 161 height 16
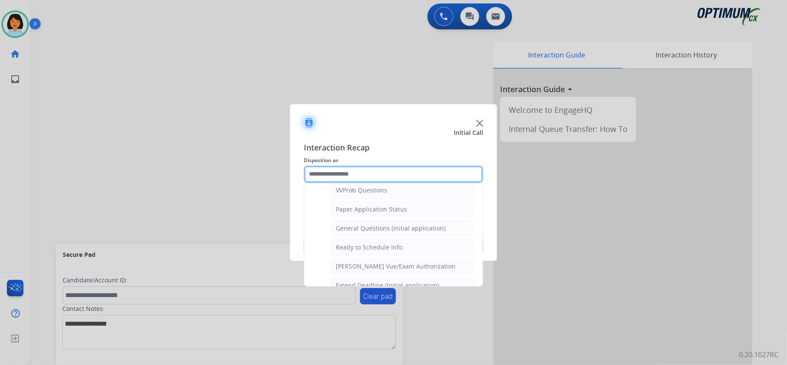
scroll to position [476, 0]
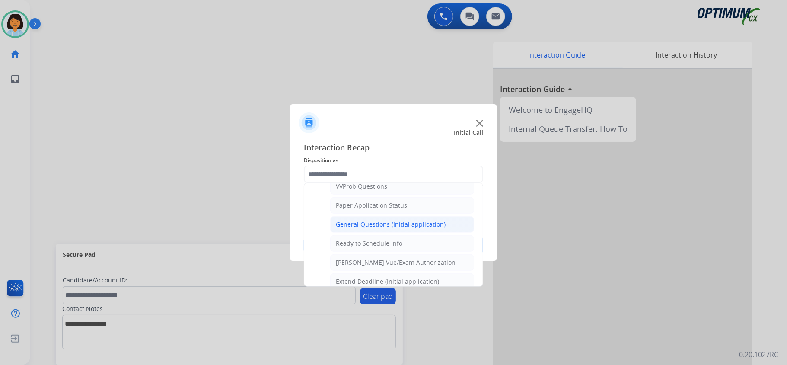
click at [399, 229] on div "General Questions (Initial application)" at bounding box center [391, 224] width 110 height 9
type input "**********"
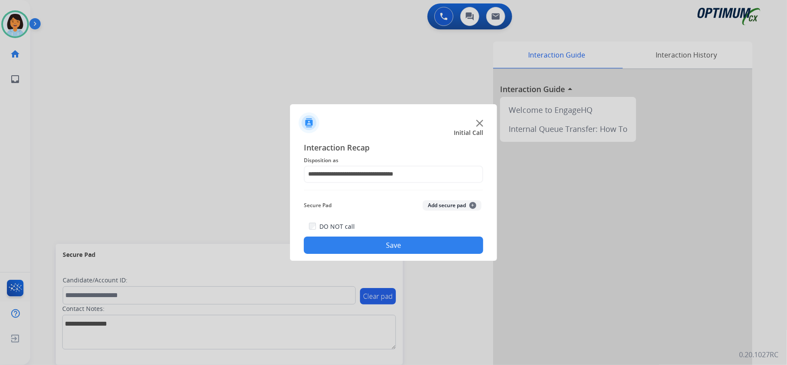
click at [374, 246] on button "Save" at bounding box center [393, 244] width 179 height 17
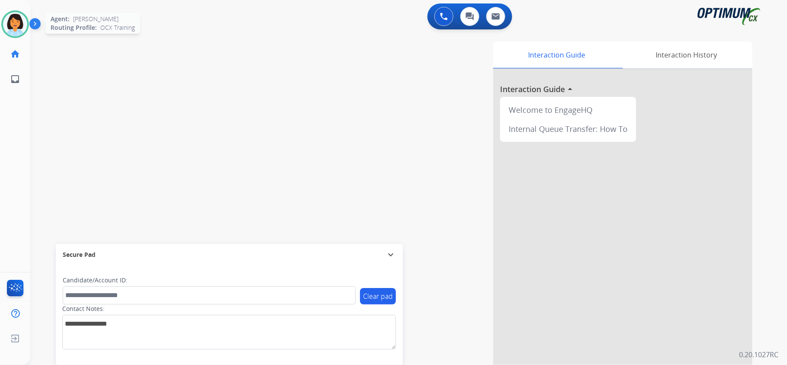
click at [20, 19] on img at bounding box center [15, 24] width 24 height 24
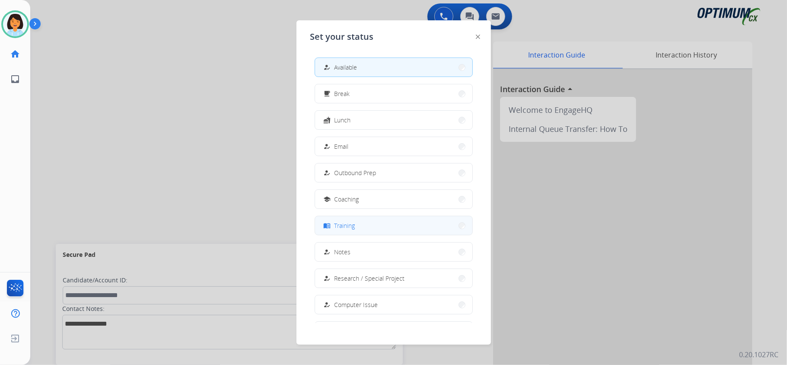
click at [412, 225] on button "menu_book Training" at bounding box center [393, 225] width 157 height 19
